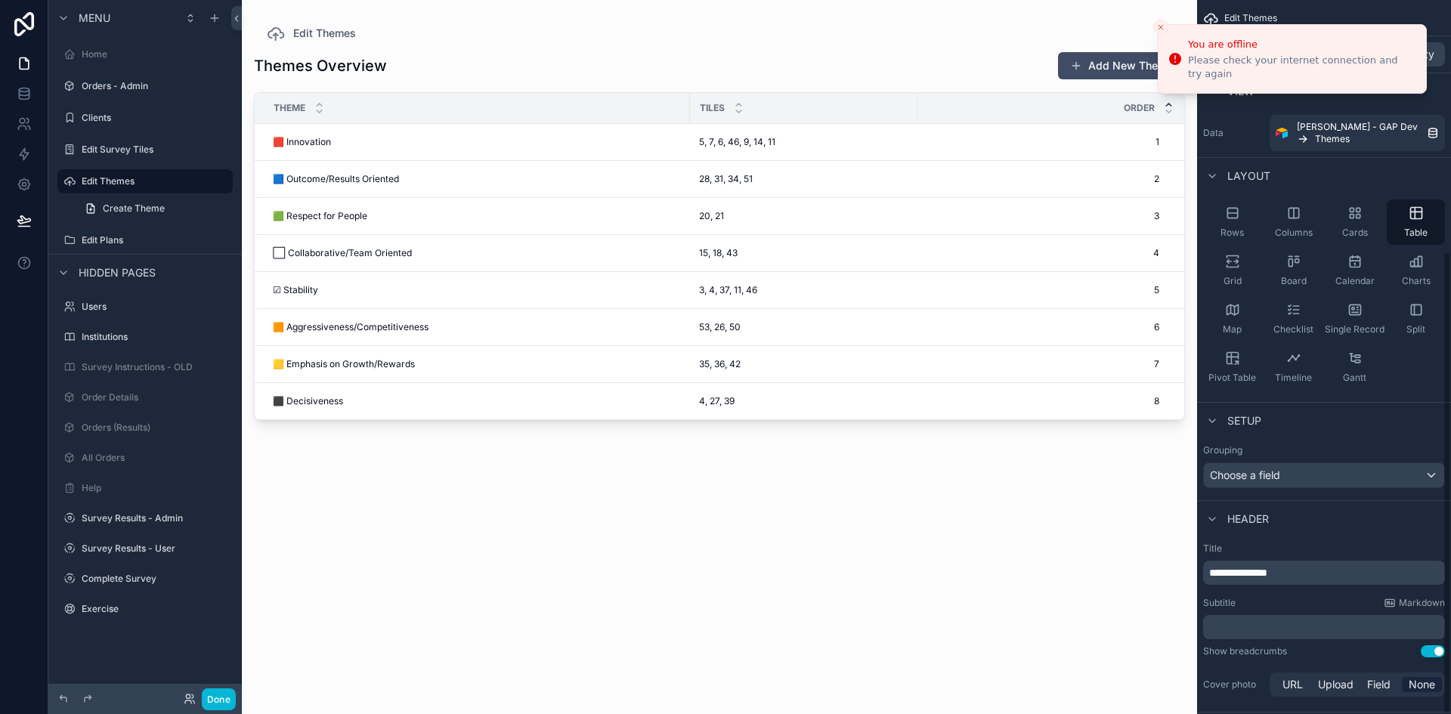
scroll to position [388, 0]
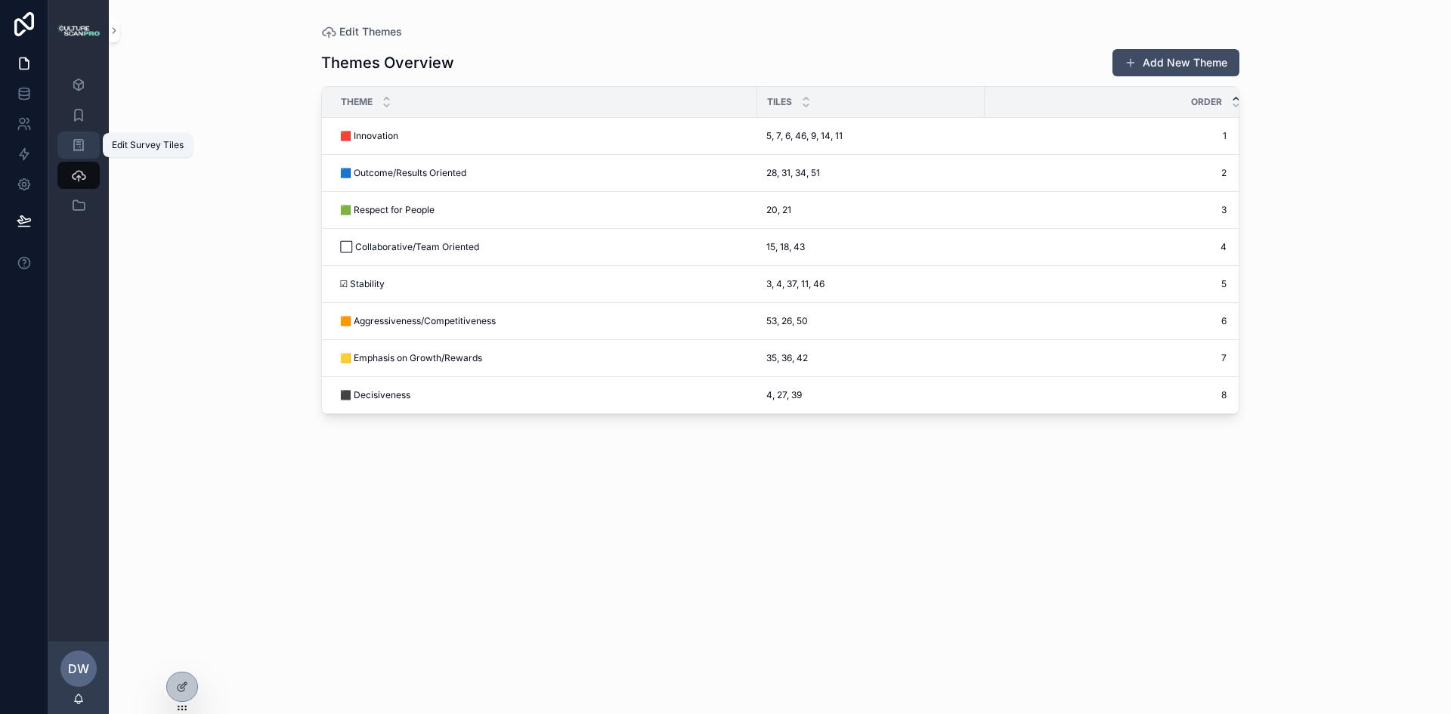
click at [85, 147] on icon "scrollable content" at bounding box center [78, 145] width 15 height 15
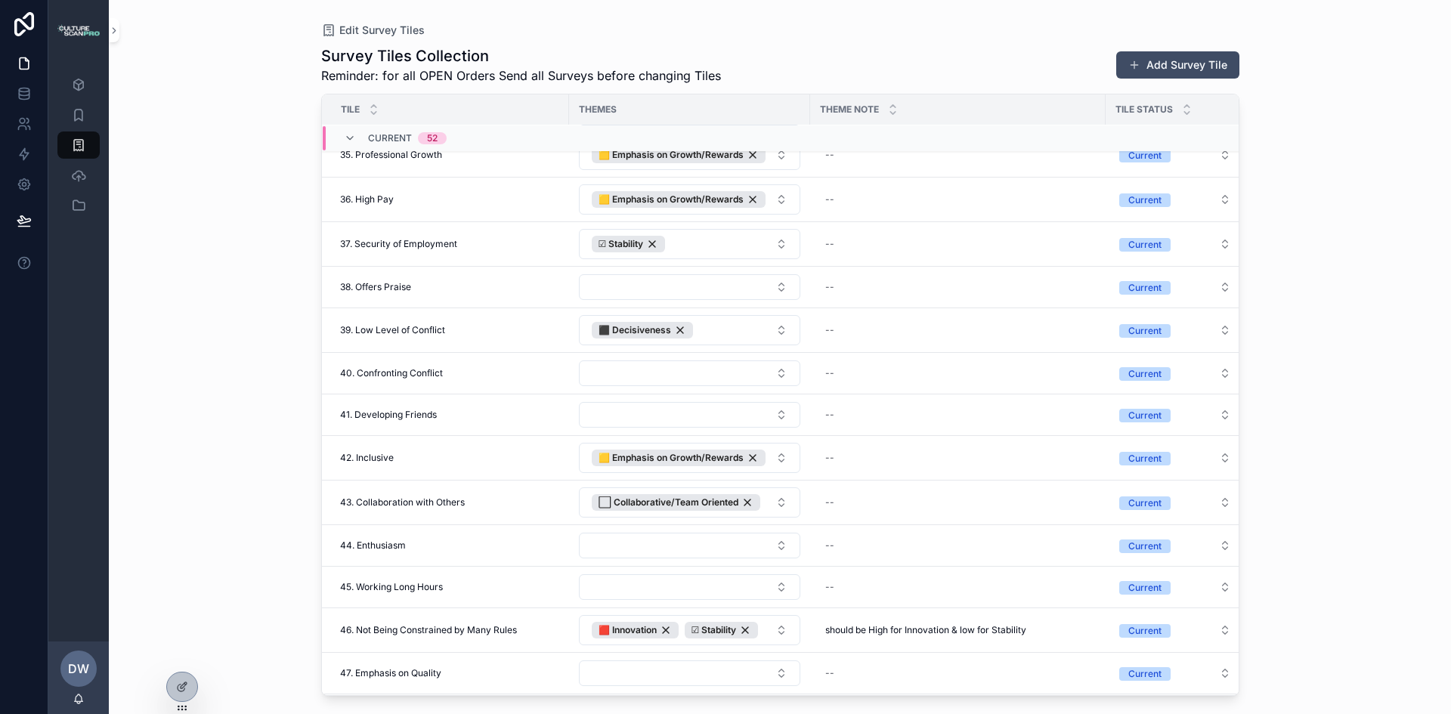
scroll to position [1452, 0]
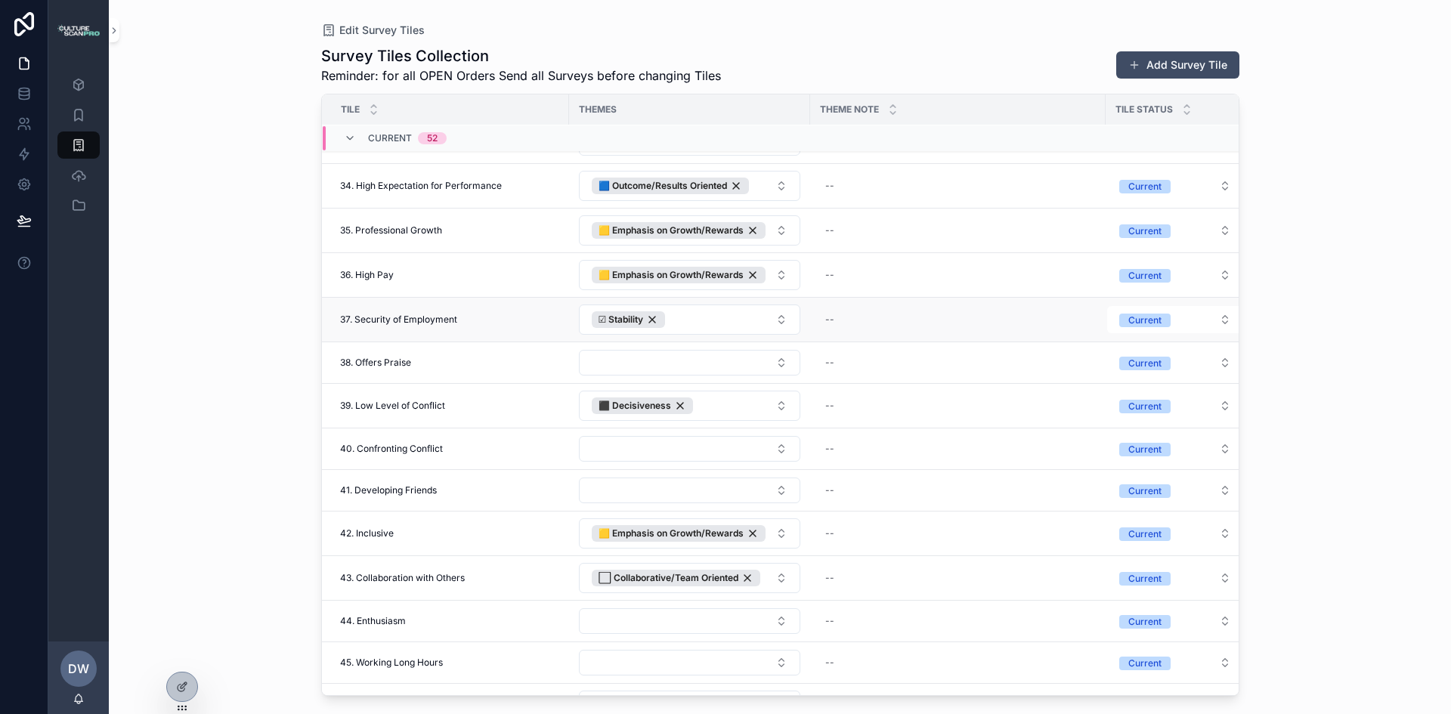
click at [431, 319] on span "37. Security of Employment" at bounding box center [398, 320] width 117 height 12
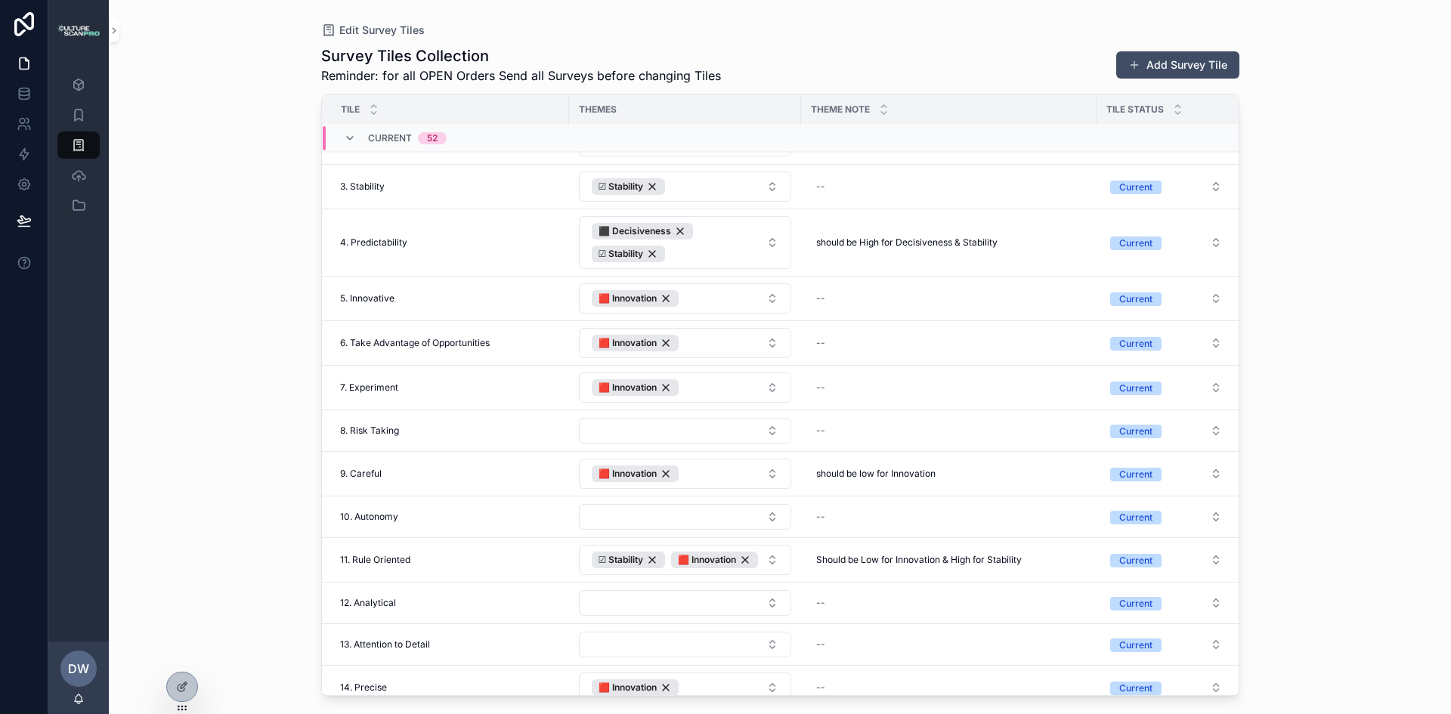
scroll to position [0, 0]
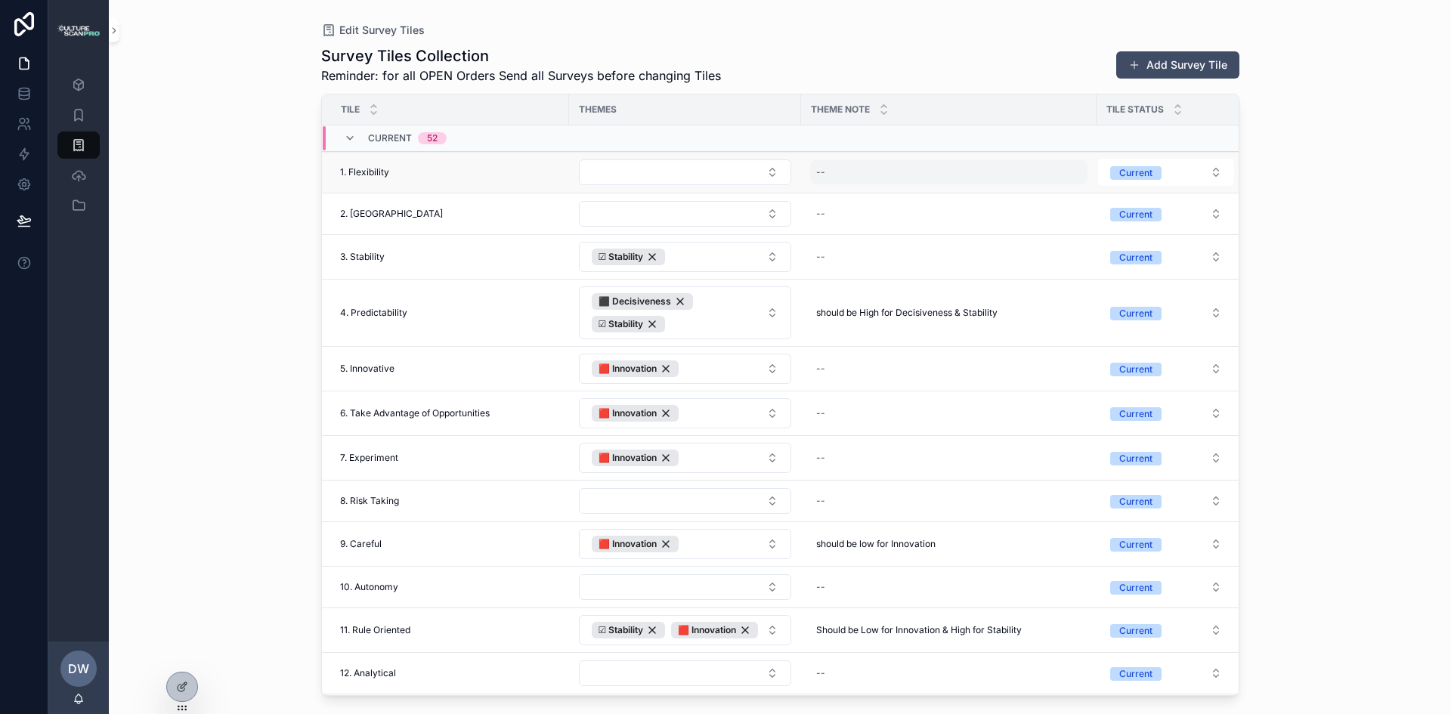
click at [893, 177] on div "--" at bounding box center [948, 172] width 277 height 24
click at [1303, 196] on div "Edit Survey Tiles Survey Tiles Collection Reminder: for all OPEN Orders Send al…" at bounding box center [780, 357] width 1342 height 714
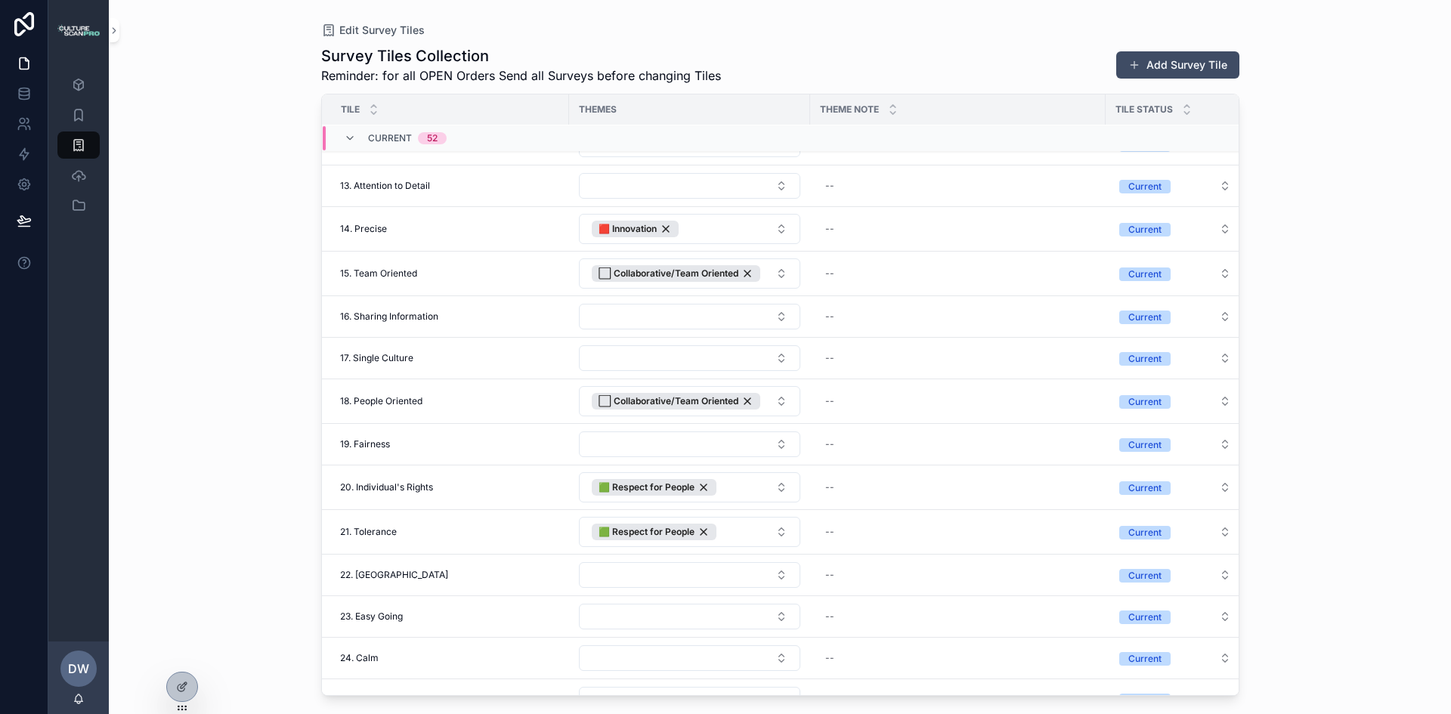
scroll to position [626, 0]
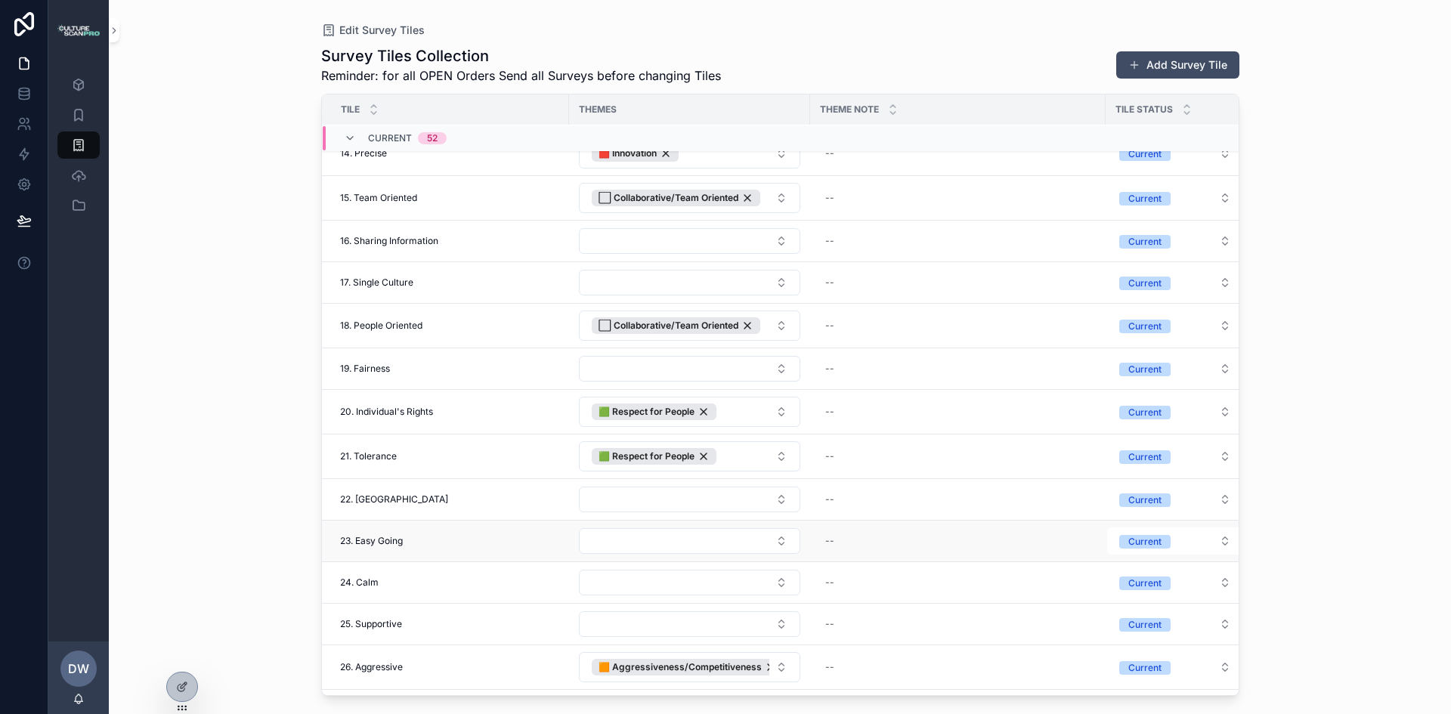
click at [417, 537] on div "23. Easy Going 23. Easy Going" at bounding box center [450, 541] width 220 height 12
click at [392, 541] on span "23. Easy Going" at bounding box center [371, 541] width 63 height 12
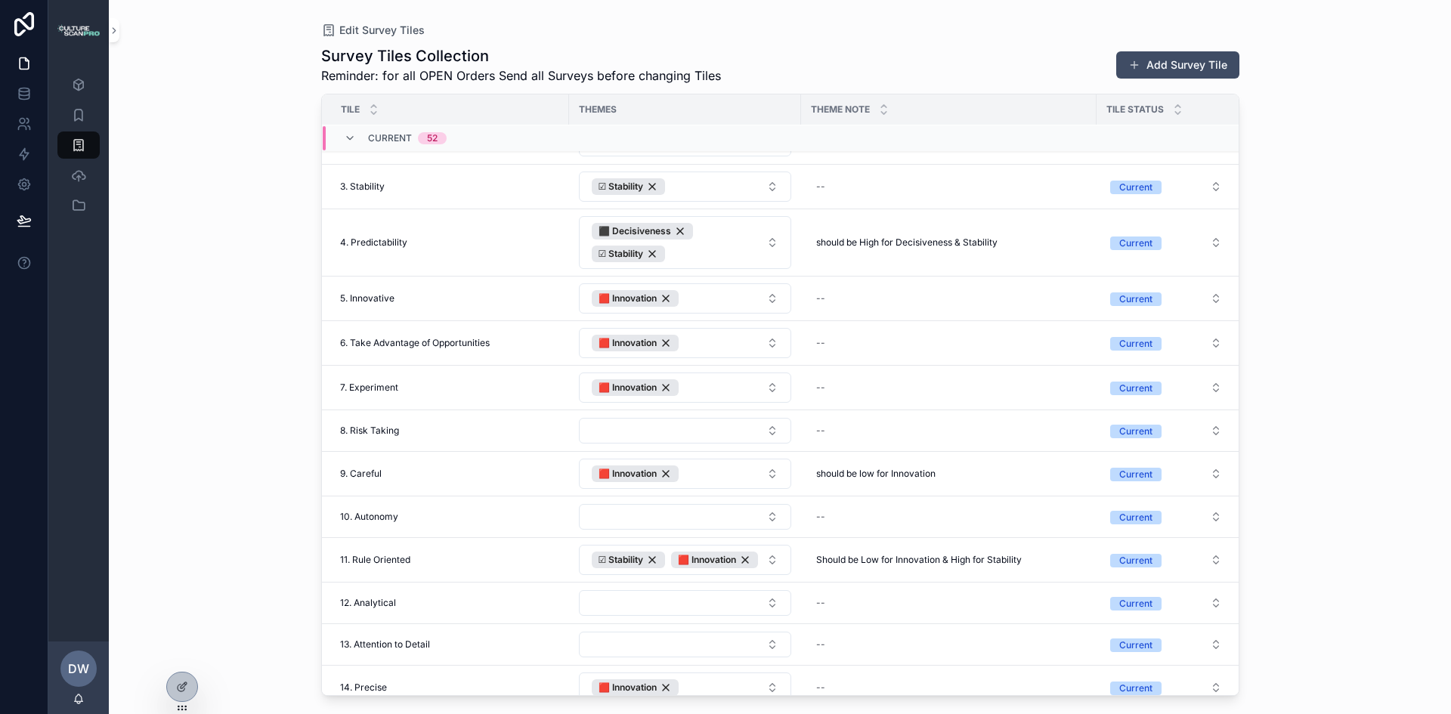
scroll to position [0, 0]
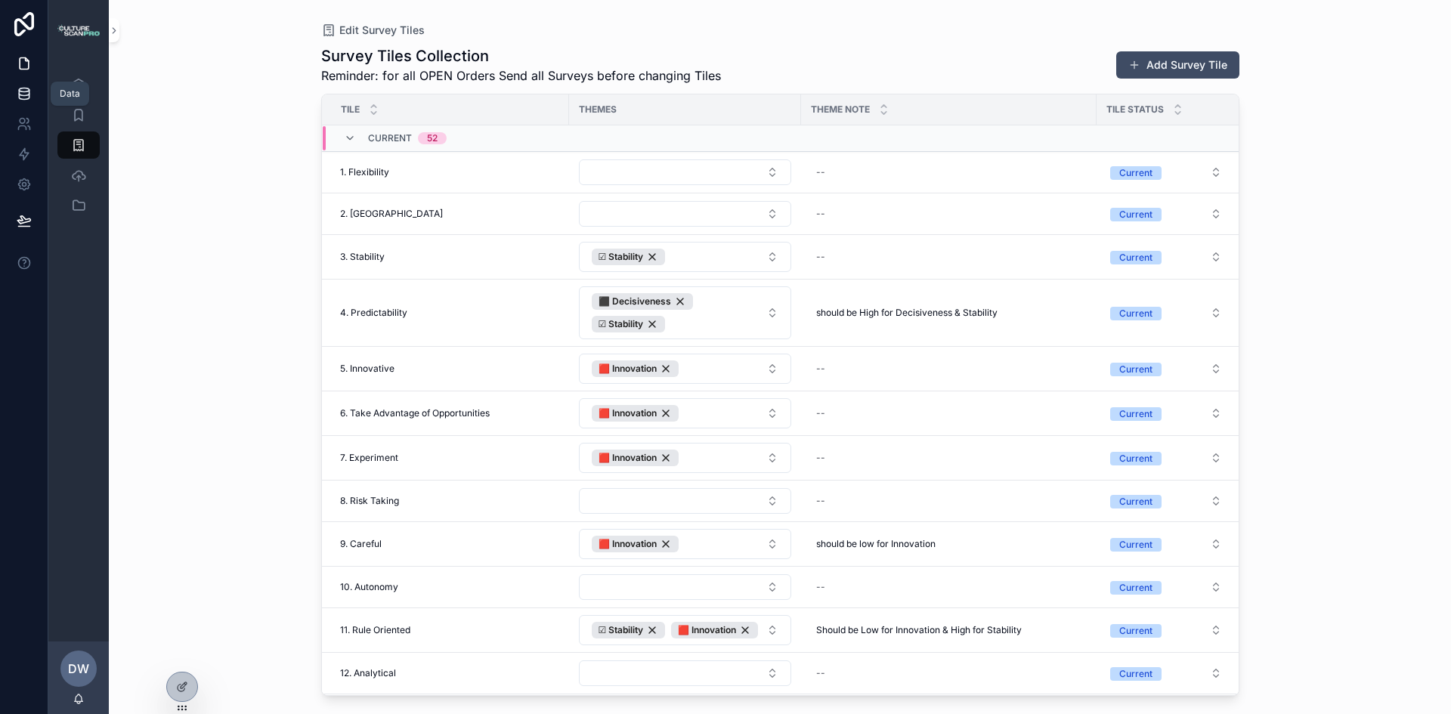
click at [23, 91] on icon at bounding box center [24, 90] width 10 height 4
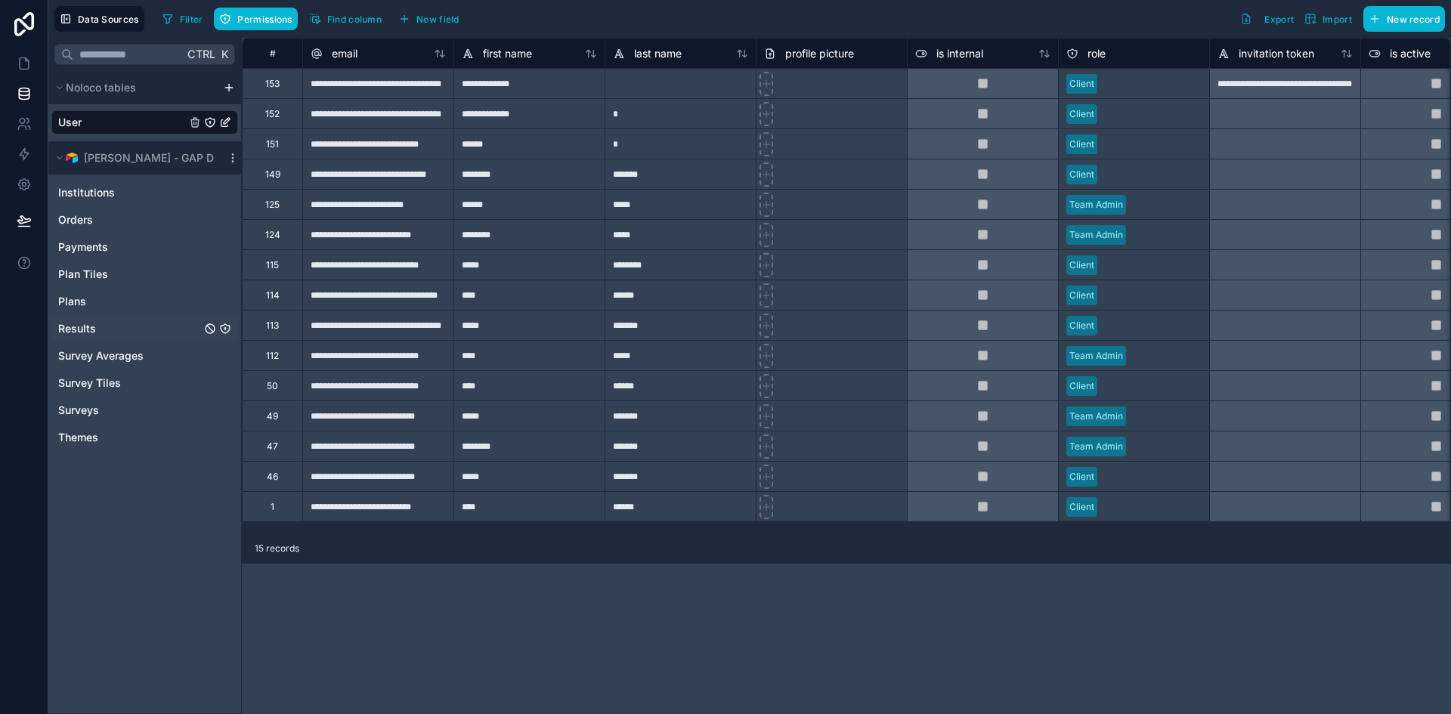
click at [91, 327] on span "Results" at bounding box center [77, 328] width 38 height 15
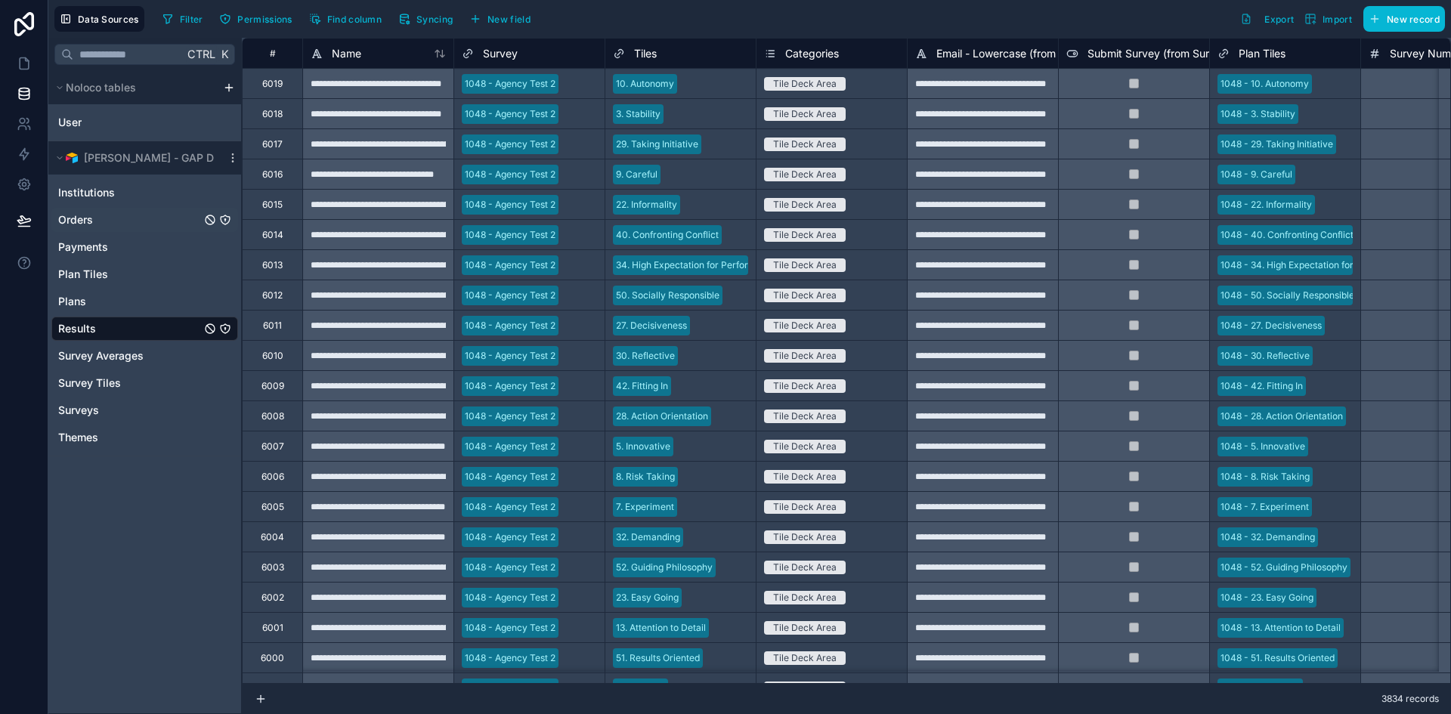
click at [85, 221] on span "Orders" at bounding box center [75, 219] width 35 height 15
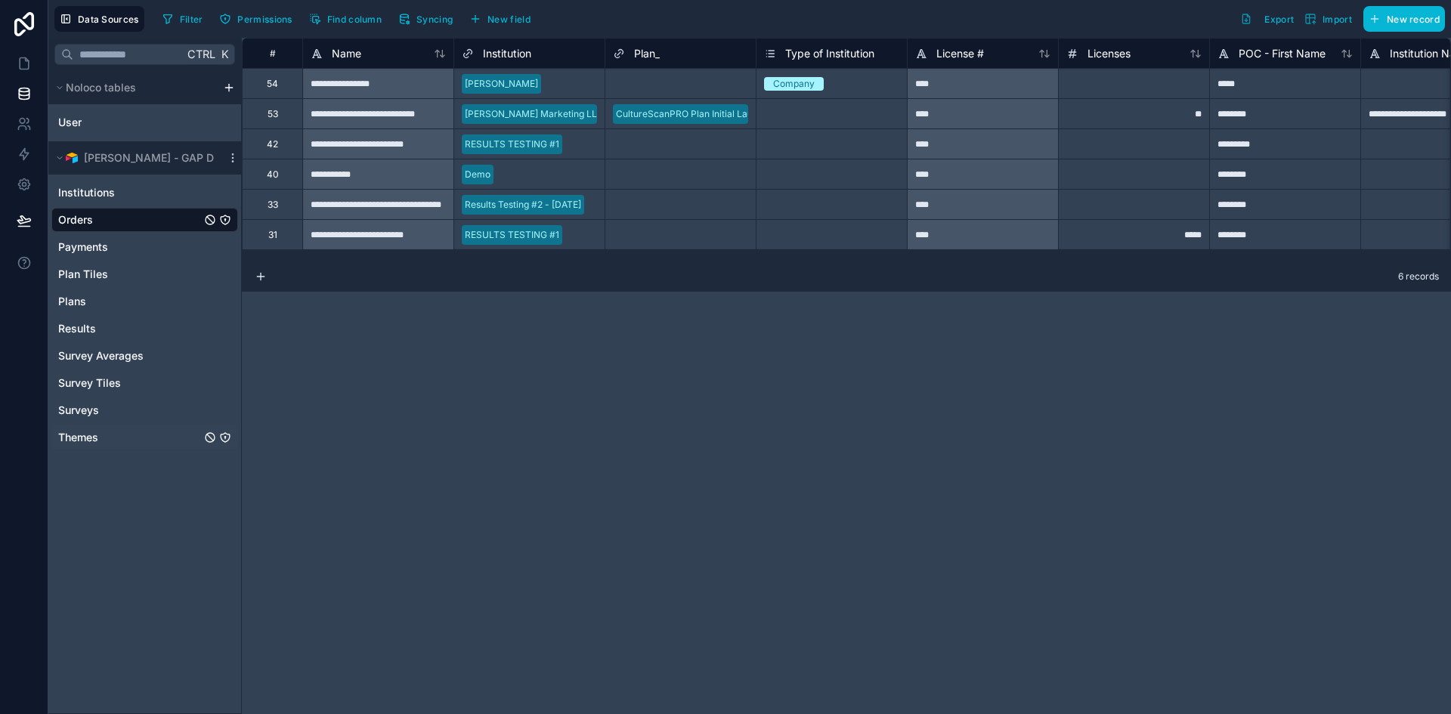
click at [70, 439] on span "Themes" at bounding box center [78, 437] width 40 height 15
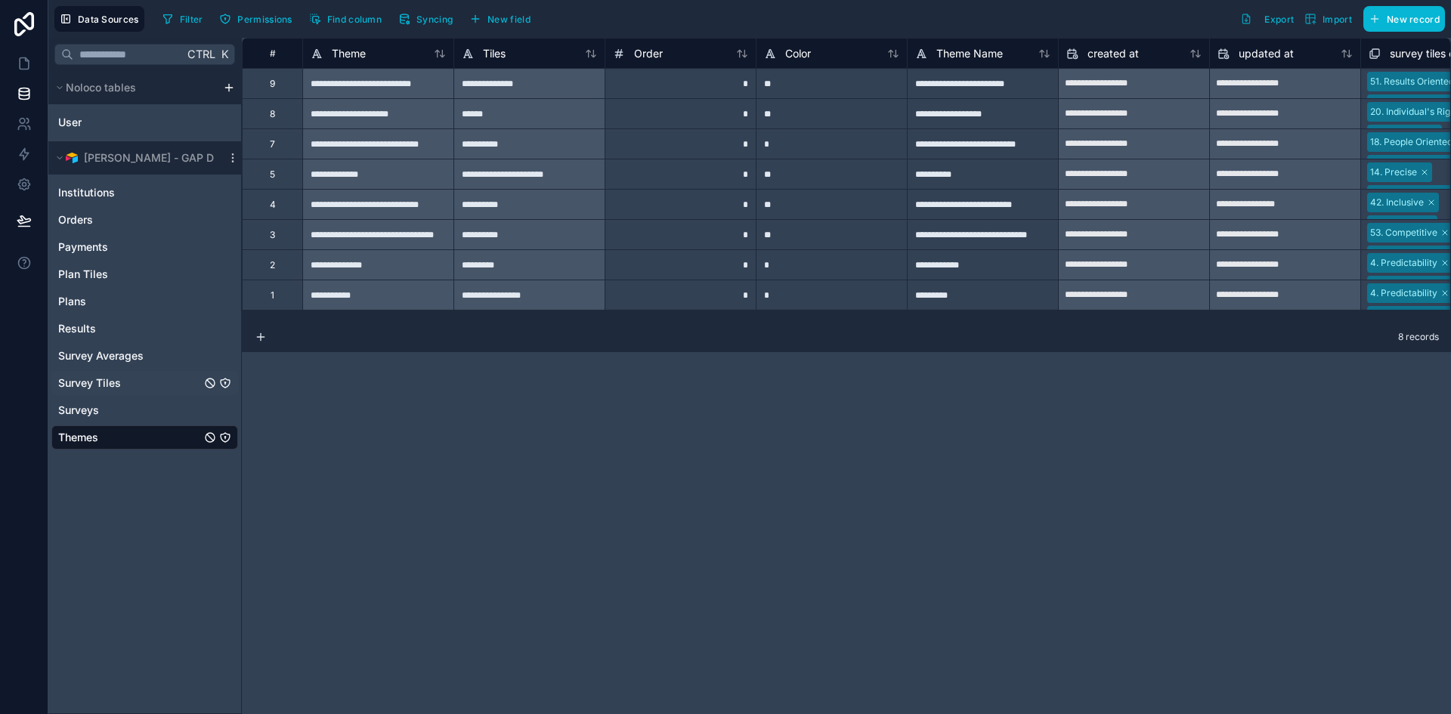
click at [110, 385] on span "Survey Tiles" at bounding box center [89, 383] width 63 height 15
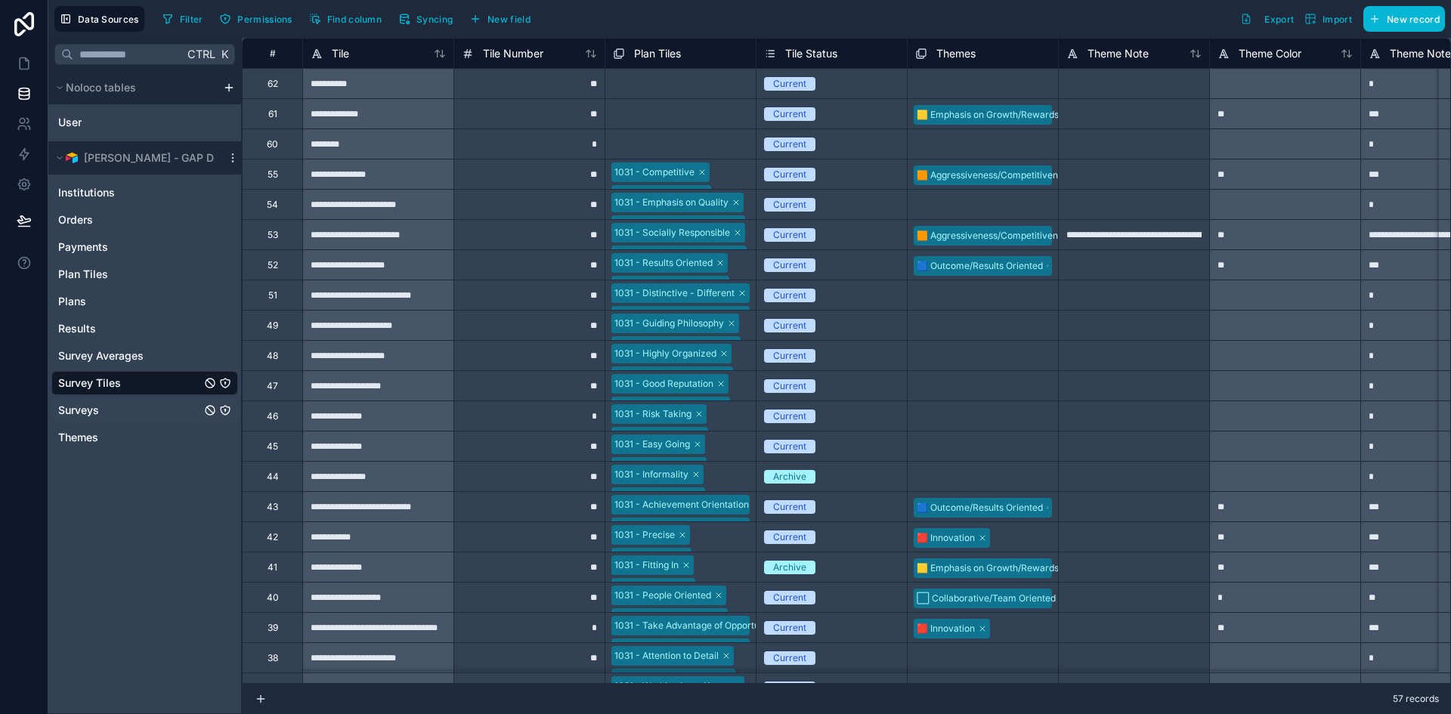
click at [90, 403] on span "Surveys" at bounding box center [78, 410] width 41 height 15
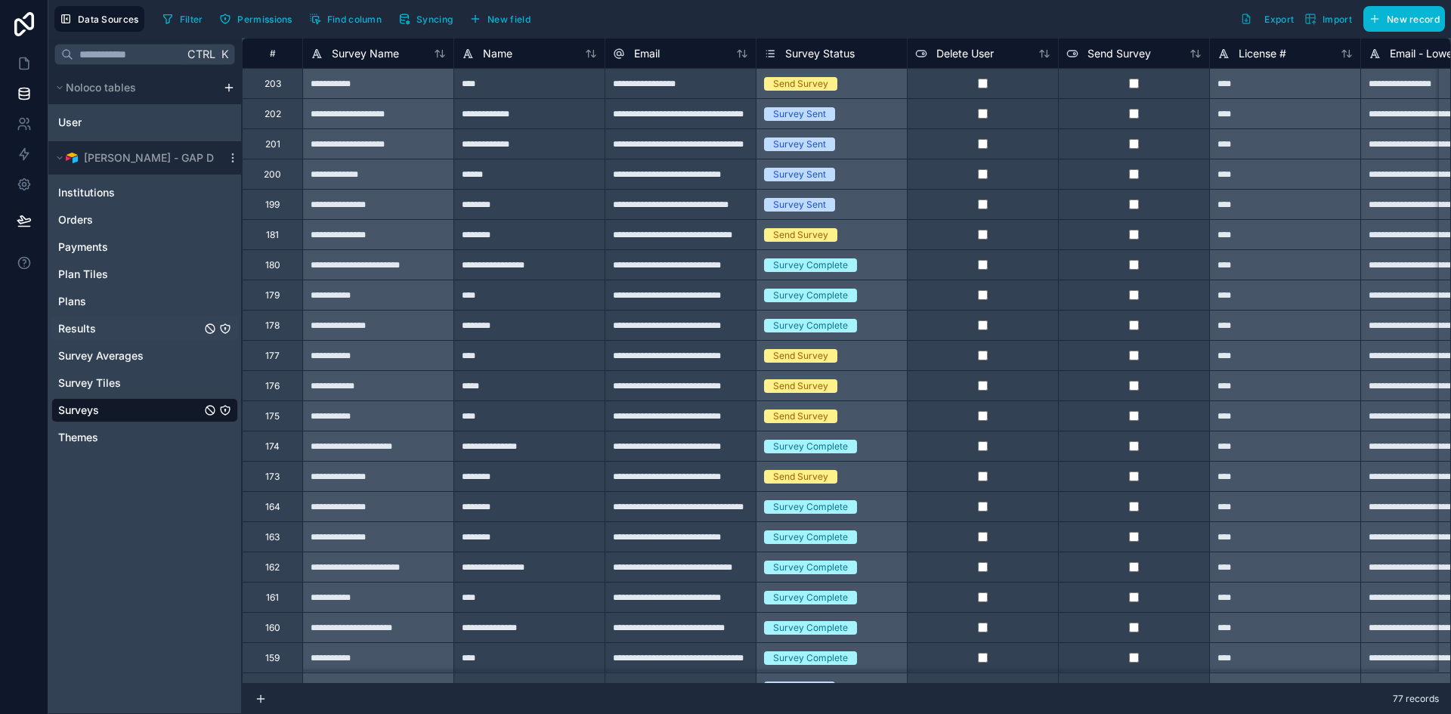
click at [70, 332] on span "Results" at bounding box center [77, 328] width 38 height 15
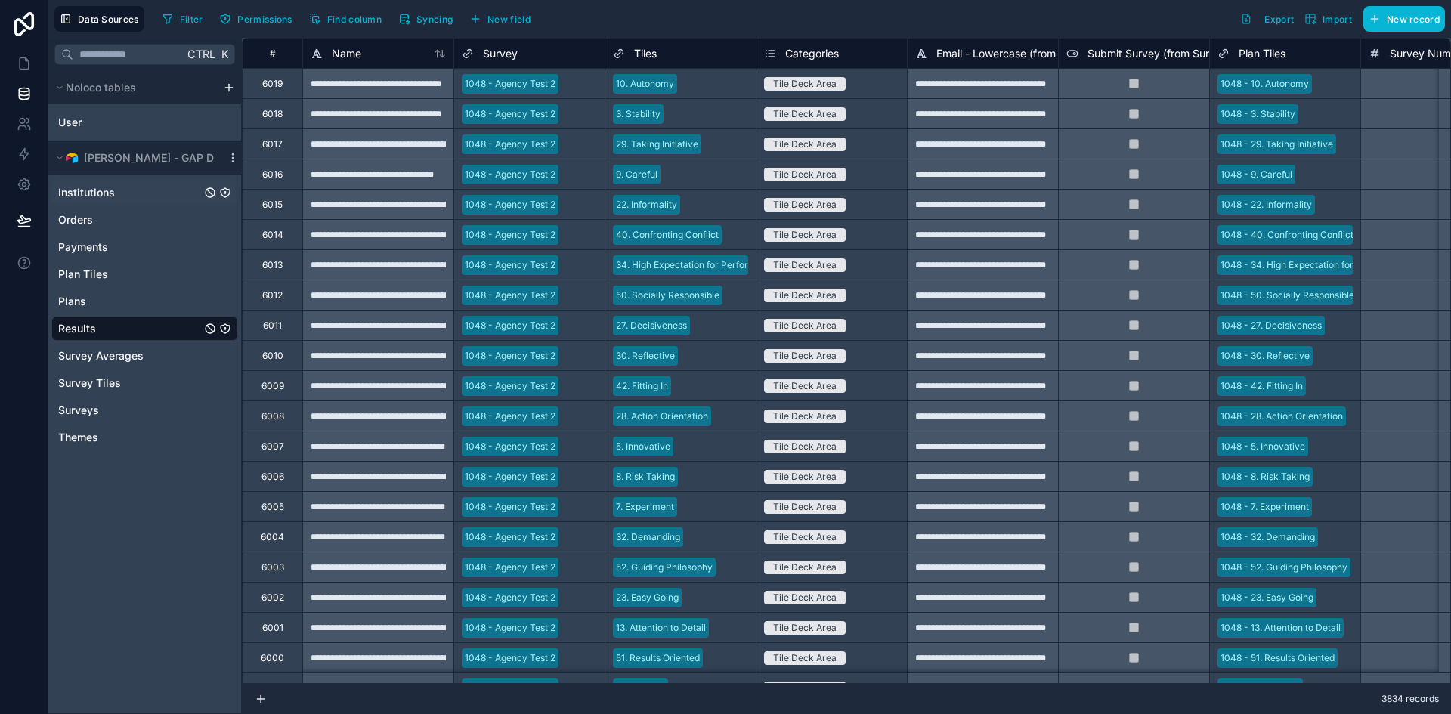
click at [117, 194] on div "Institutions" at bounding box center [144, 193] width 187 height 24
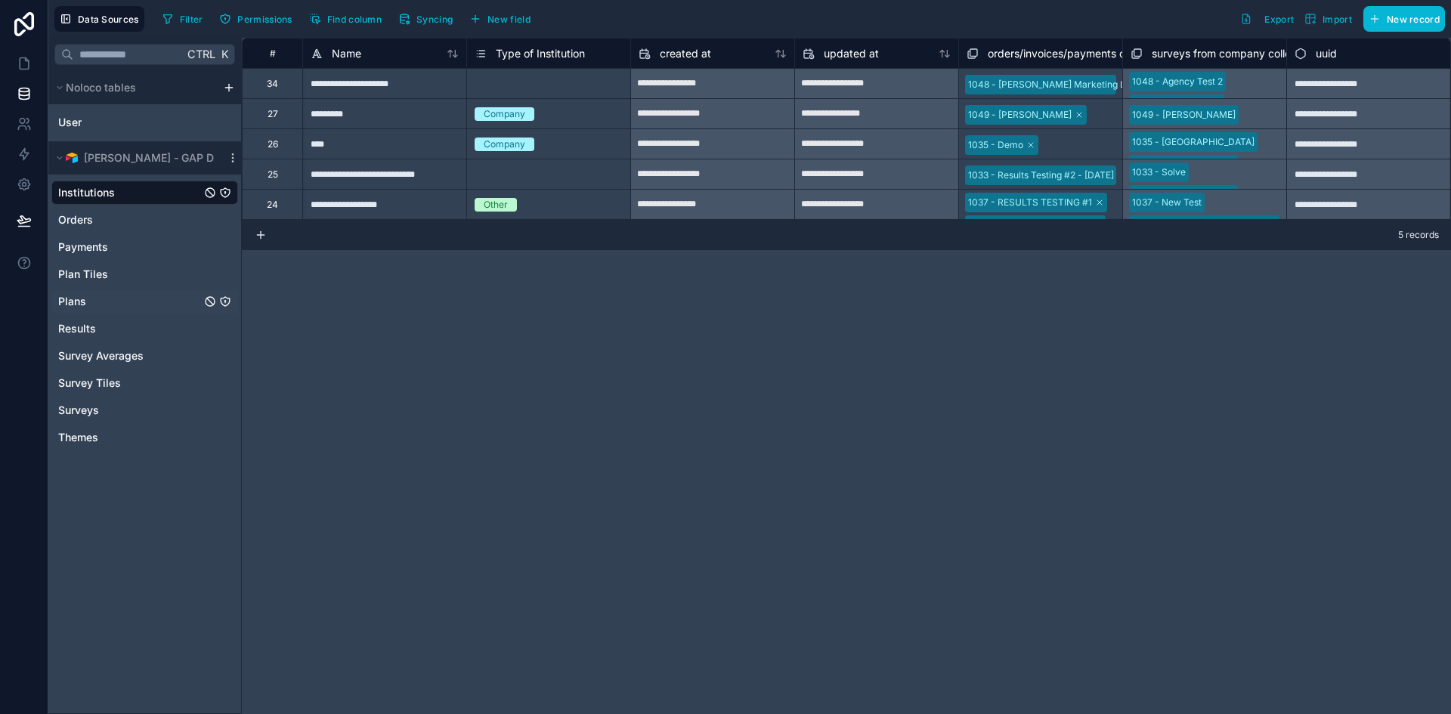
click at [85, 302] on span "Plans" at bounding box center [72, 301] width 28 height 15
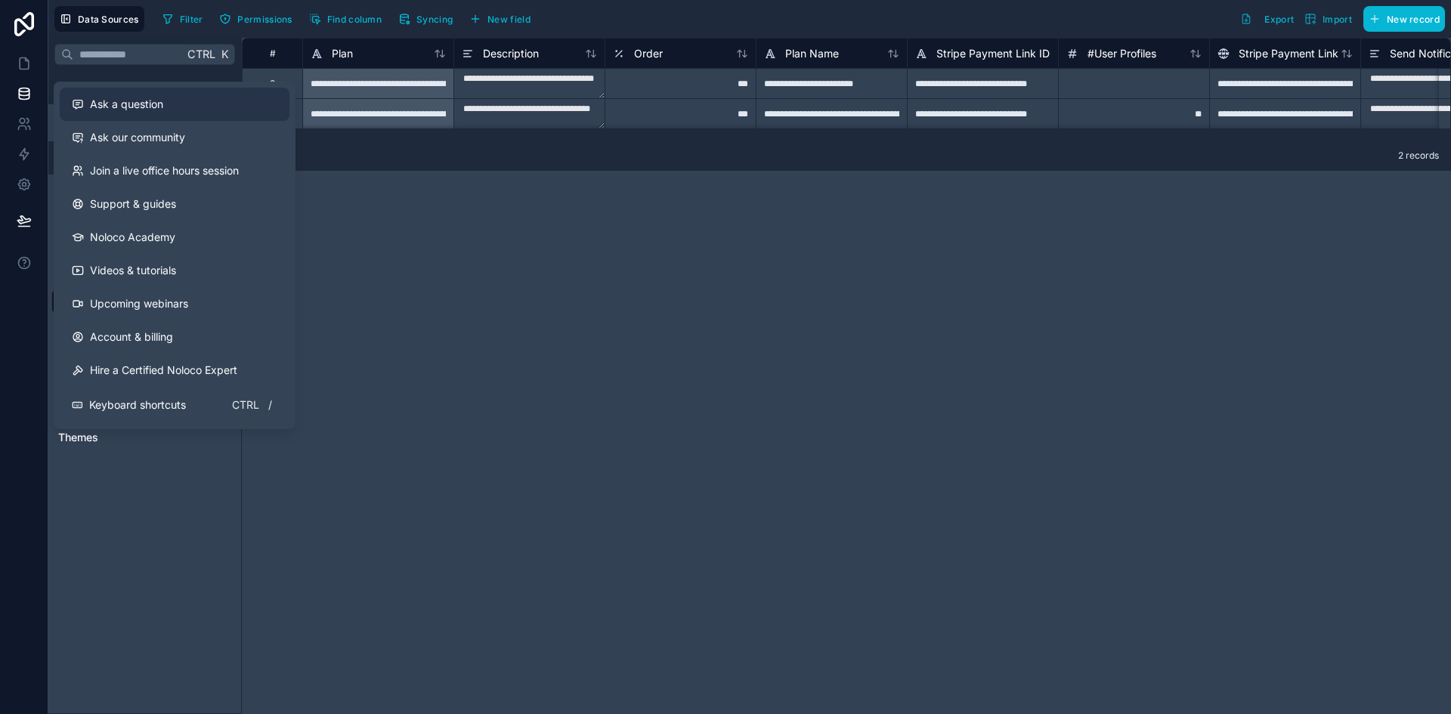
click at [164, 109] on div "Ask a question" at bounding box center [175, 104] width 206 height 15
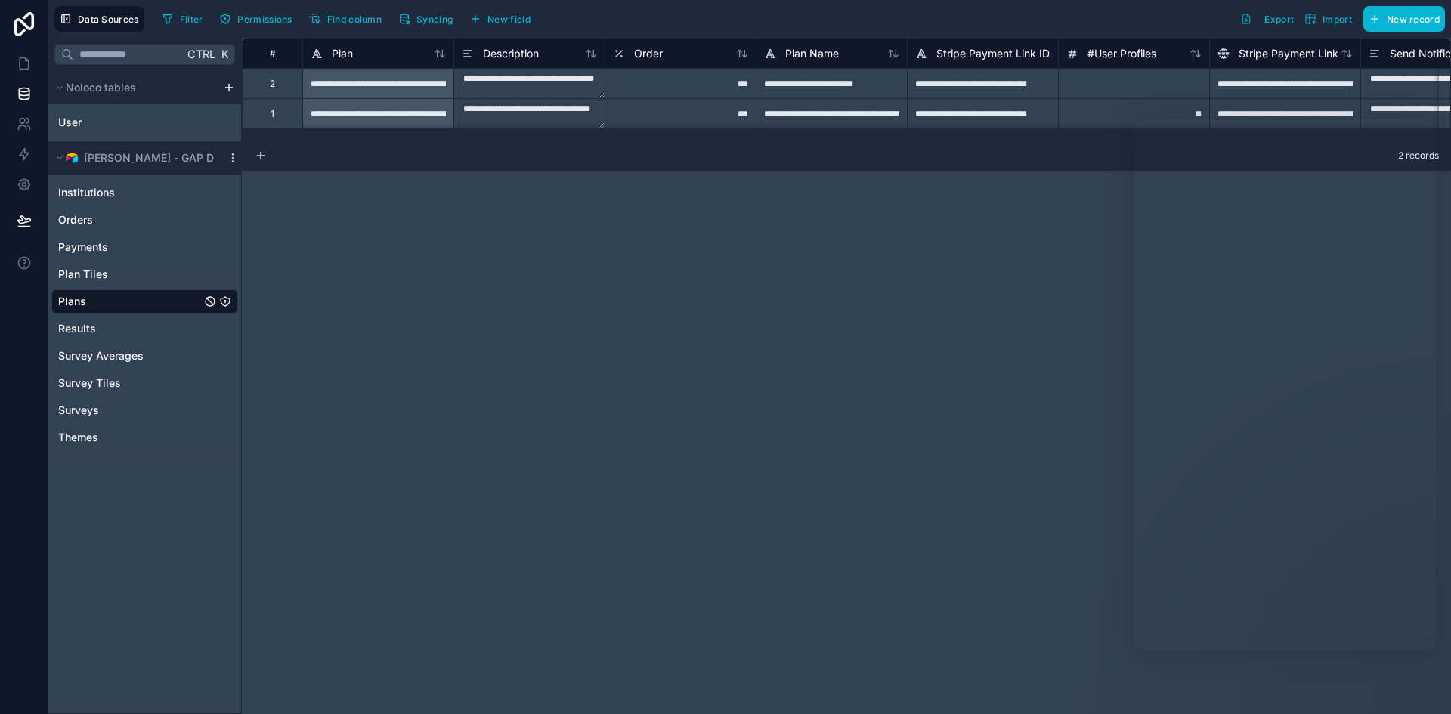
click at [680, 382] on div "**********" at bounding box center [846, 376] width 1209 height 676
click at [80, 193] on span "Institutions" at bounding box center [86, 192] width 57 height 15
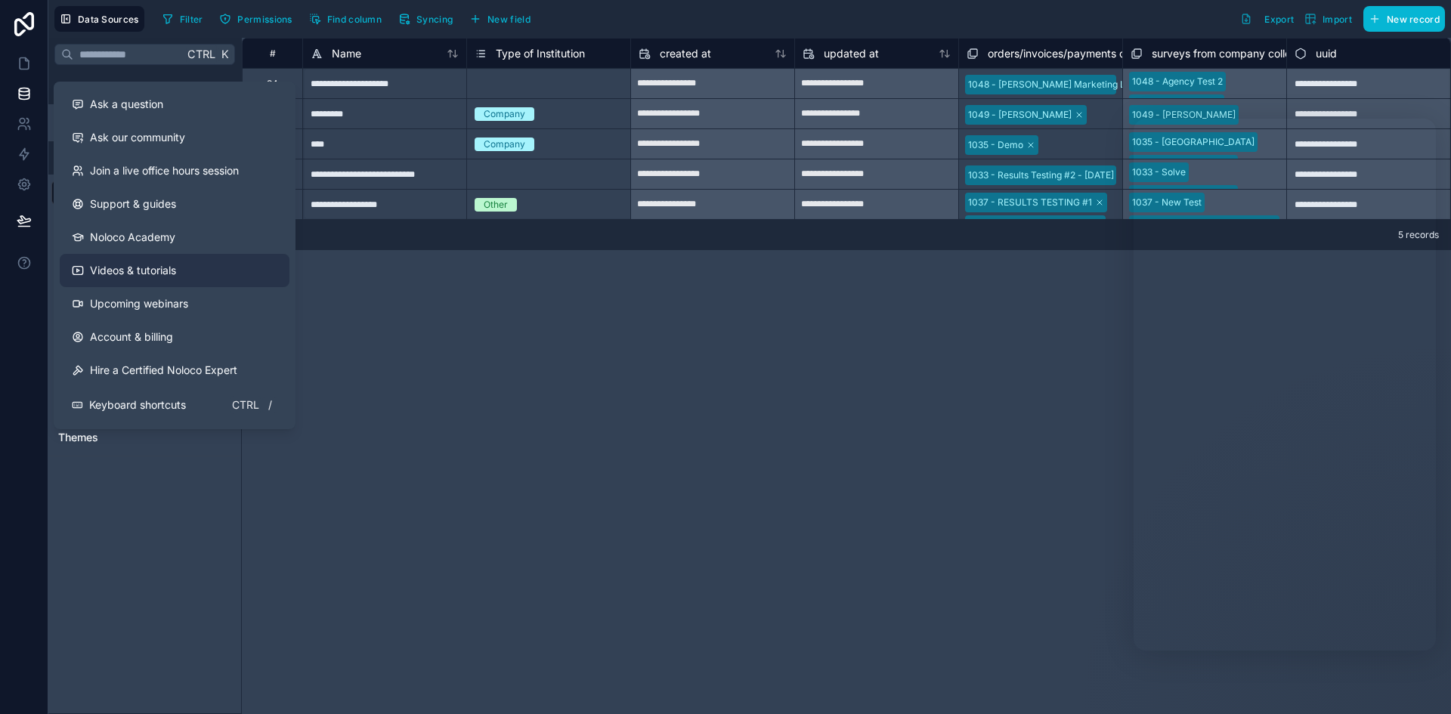
click at [138, 270] on span "Videos & tutorials" at bounding box center [133, 270] width 86 height 15
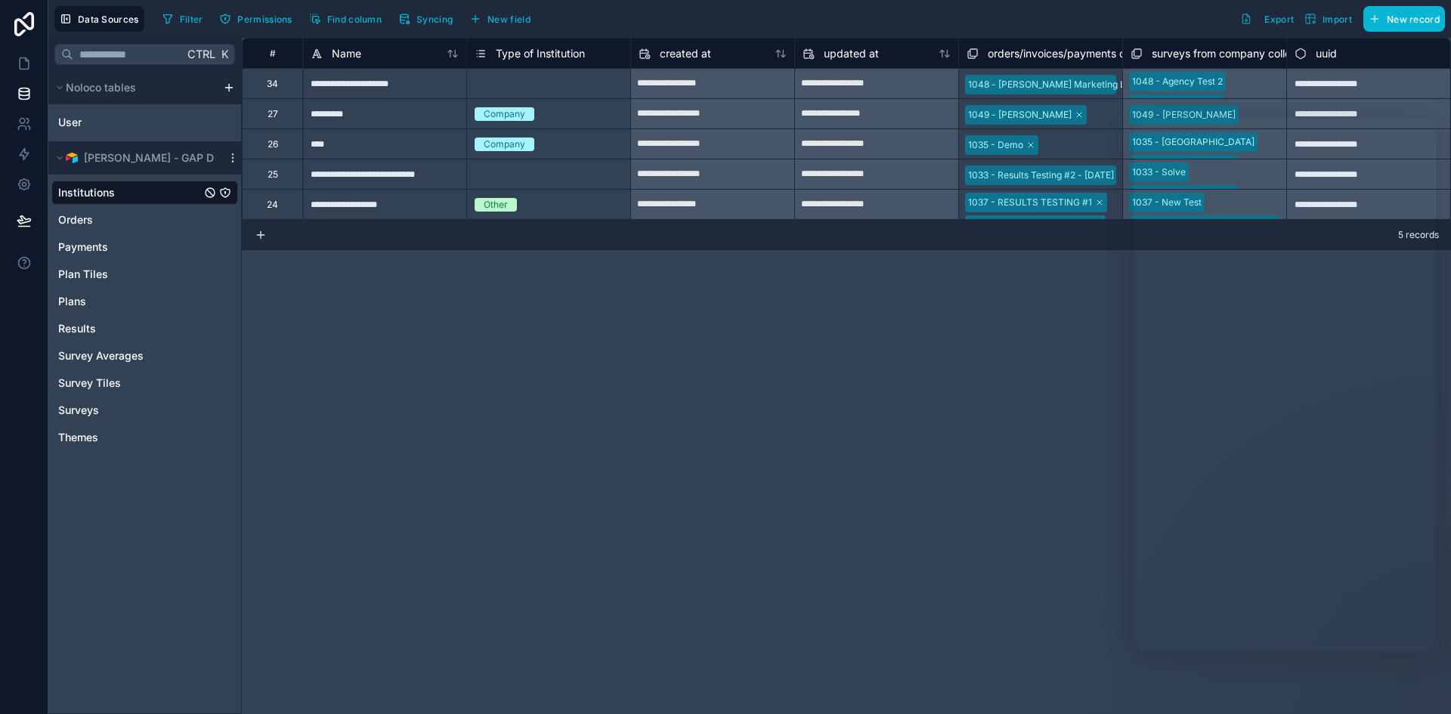
click at [809, 598] on div "**********" at bounding box center [846, 376] width 1209 height 676
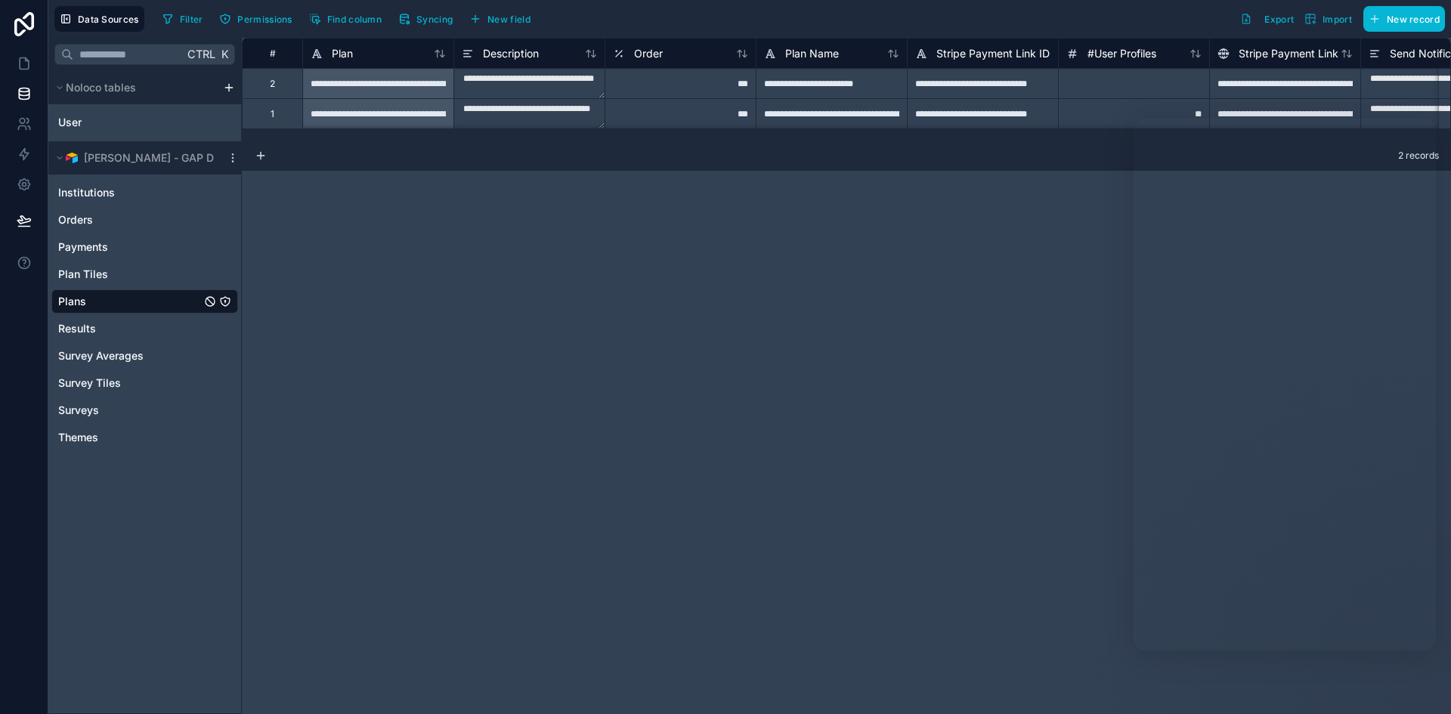
click at [521, 305] on div "**********" at bounding box center [846, 376] width 1209 height 676
click at [85, 410] on span "Surveys" at bounding box center [78, 410] width 41 height 15
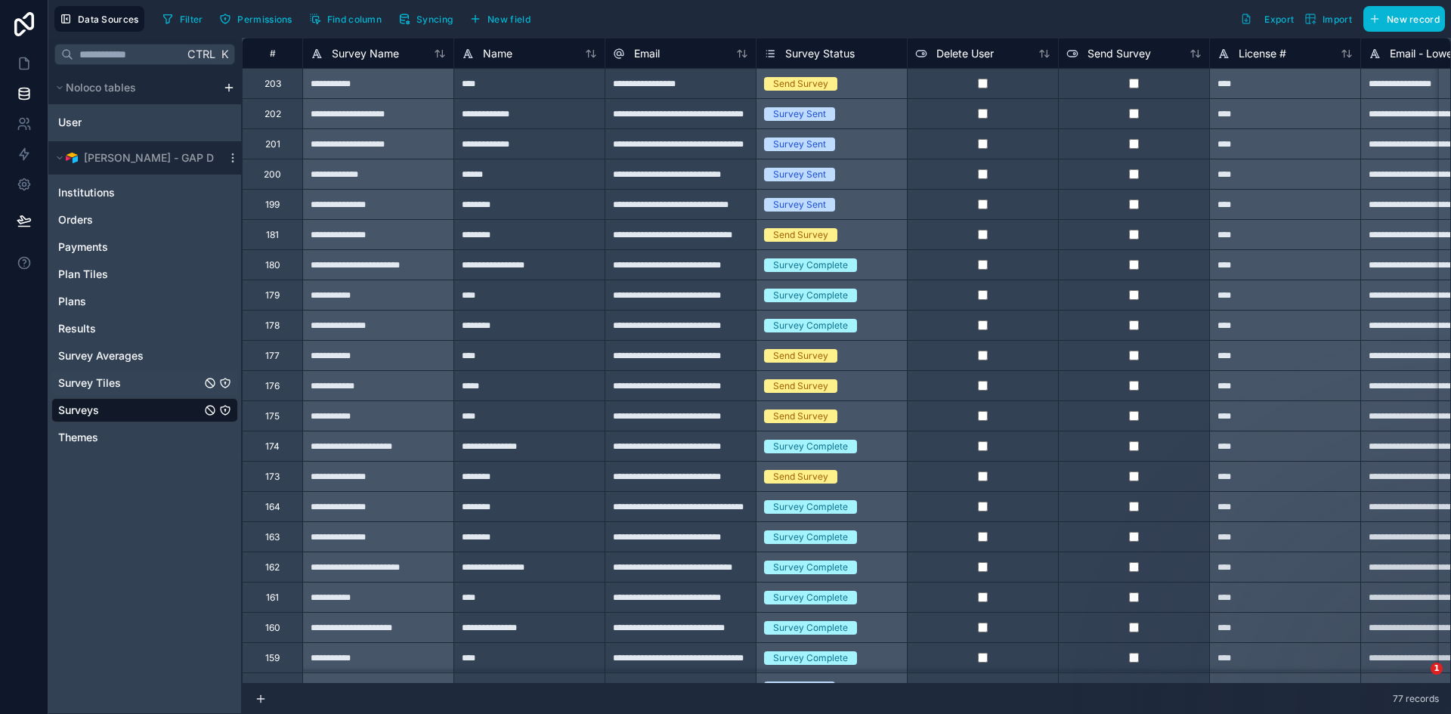
click at [102, 381] on span "Survey Tiles" at bounding box center [89, 383] width 63 height 15
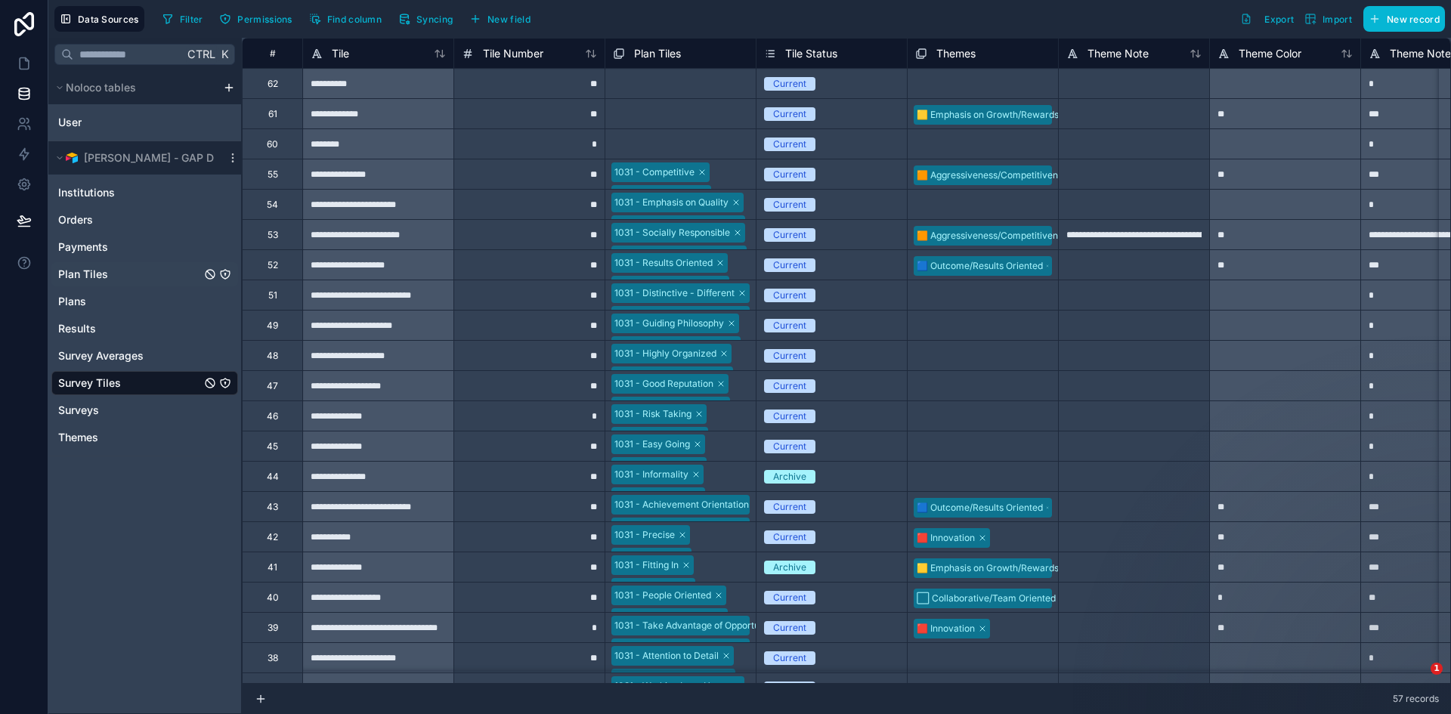
click at [88, 277] on span "Plan Tiles" at bounding box center [83, 274] width 50 height 15
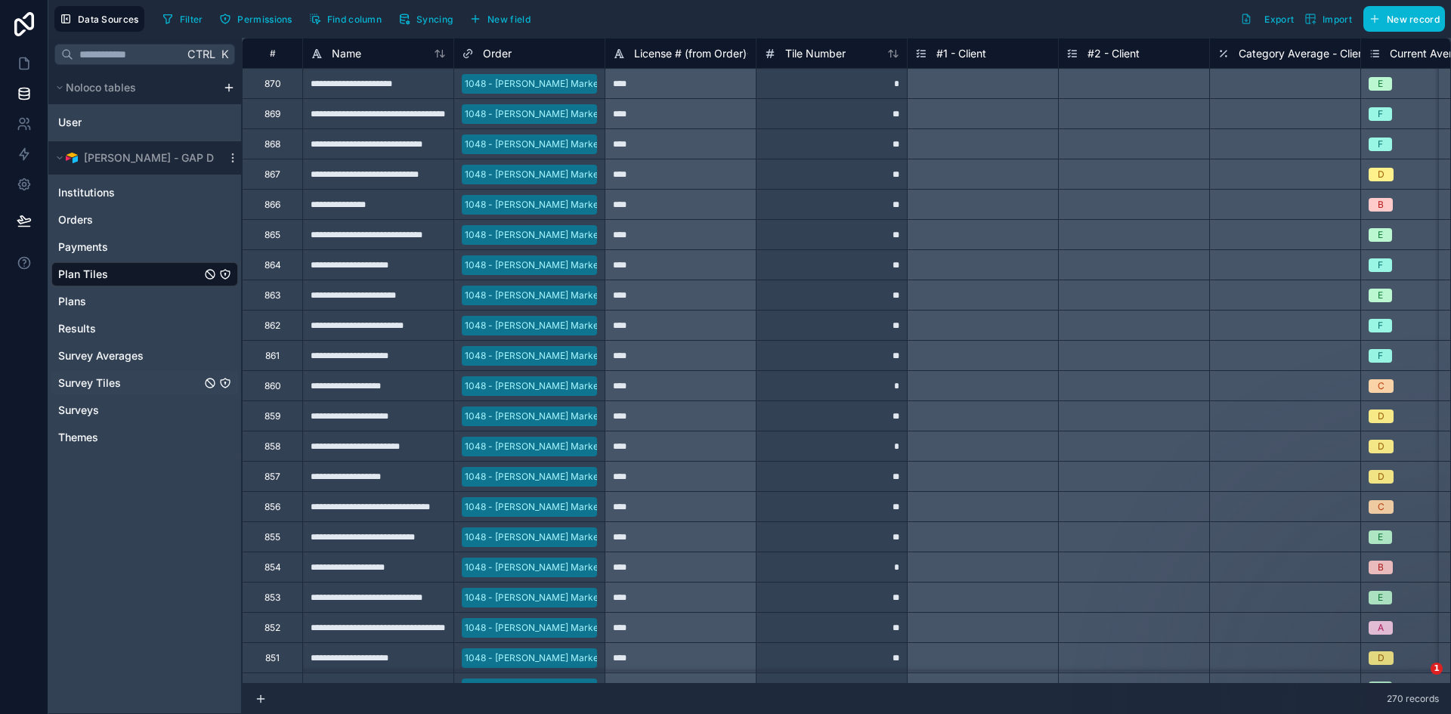
click at [82, 382] on span "Survey Tiles" at bounding box center [89, 383] width 63 height 15
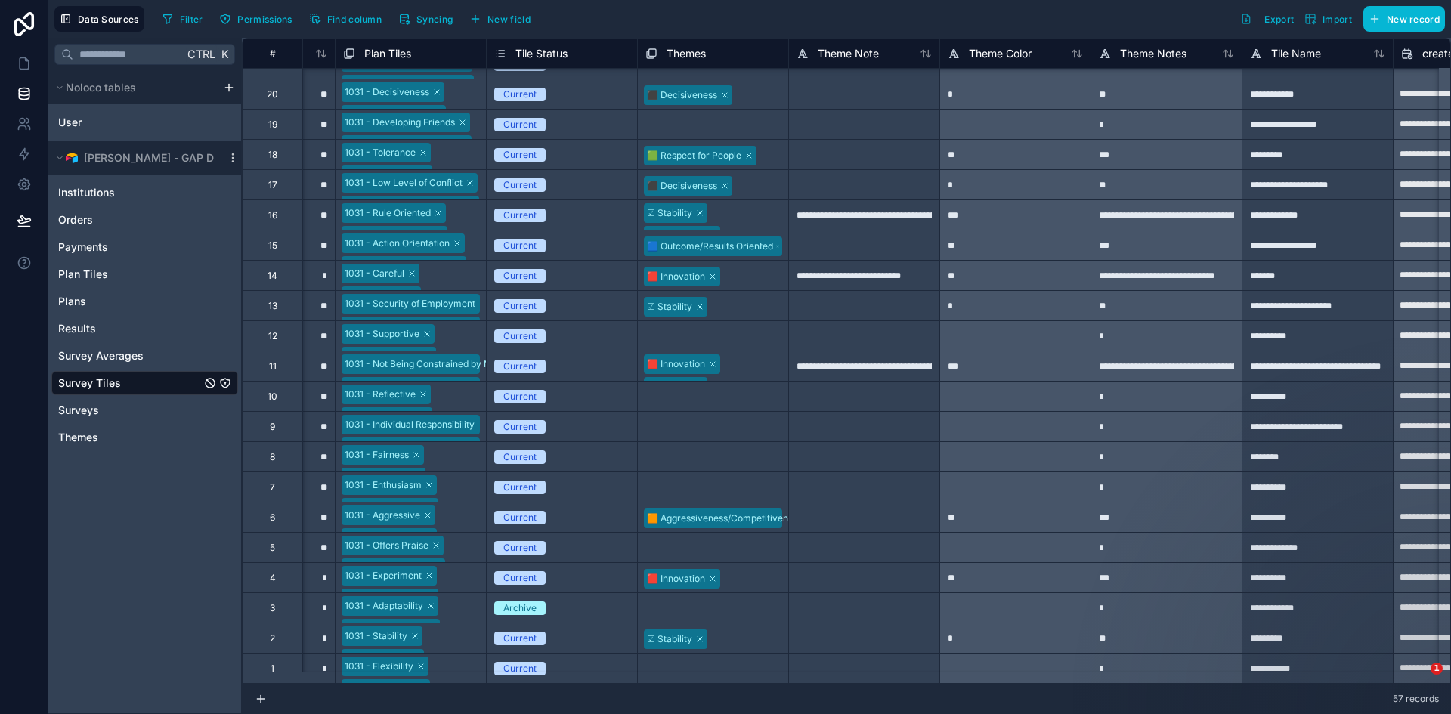
scroll to position [1119, 0]
